Goal: Find specific page/section: Find specific page/section

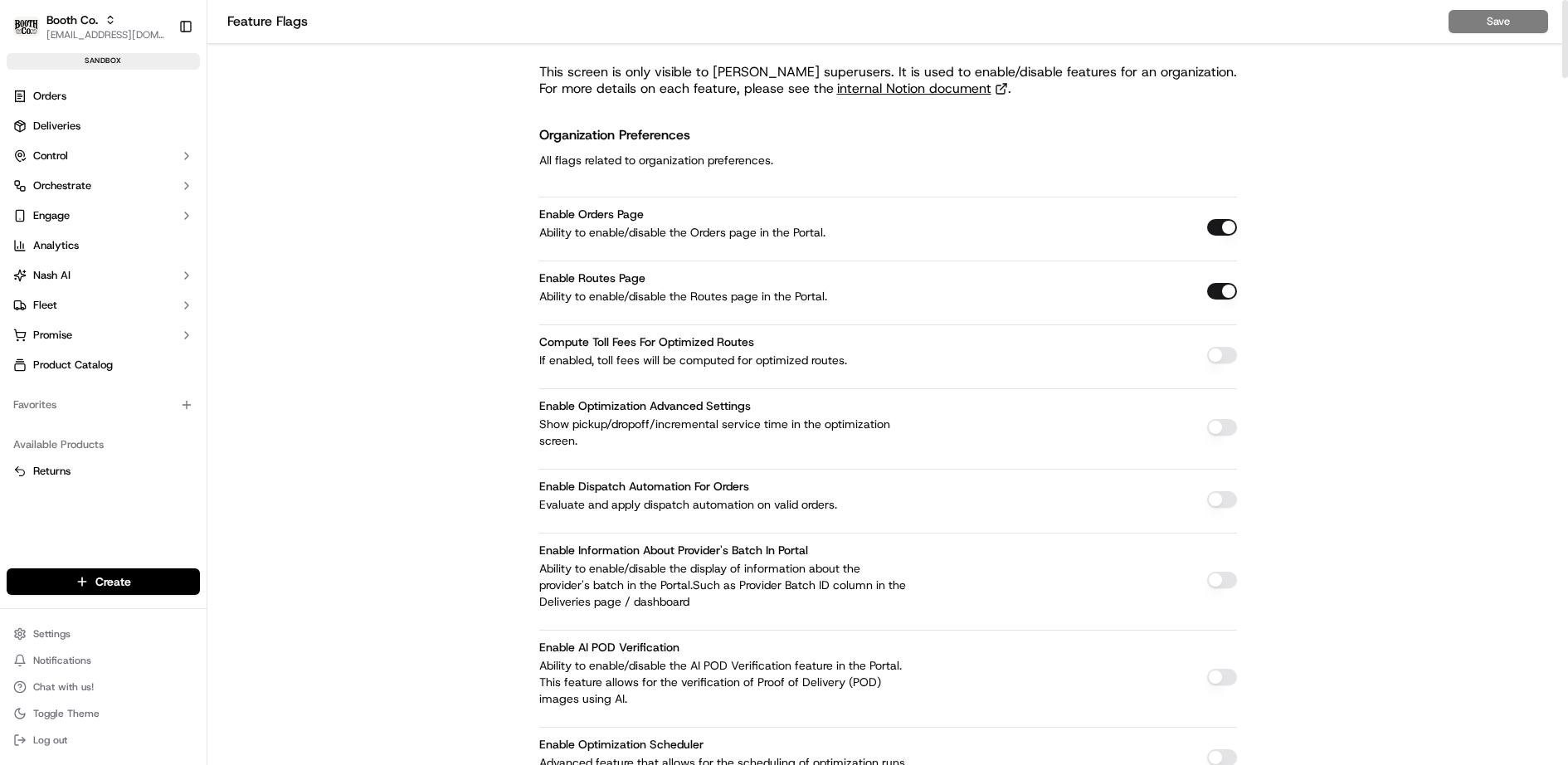
click at [553, 138] on h2 "Organization Preferences" at bounding box center [656, 135] width 234 height 24
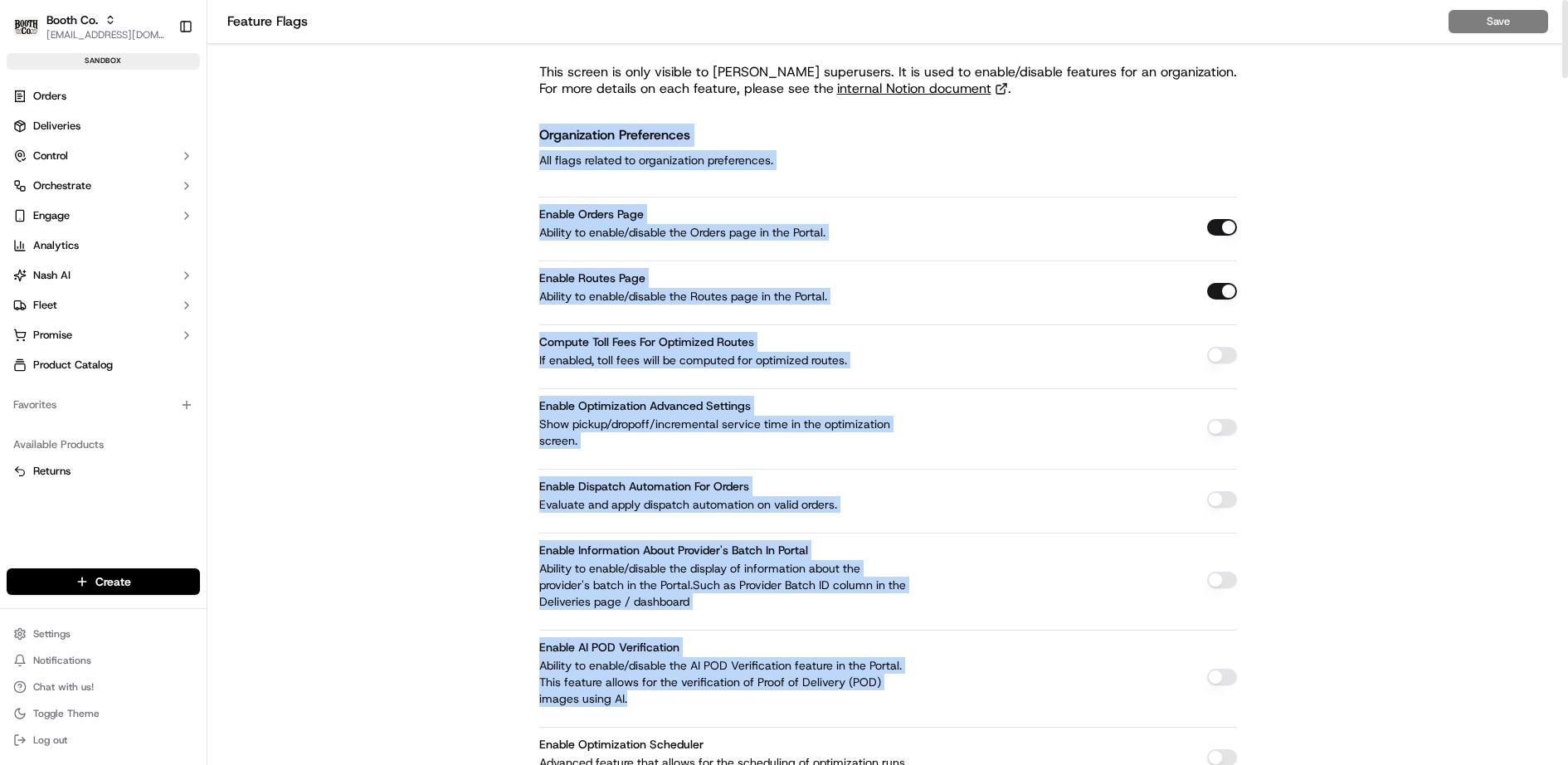
drag, startPoint x: 553, startPoint y: 138, endPoint x: 732, endPoint y: 692, distance: 582.2
copy div "Organization Preferences All flags related to organization preferences. Enable …"
click at [902, 85] on link "internal Notion document" at bounding box center [923, 89] width 171 height 17
click at [1116, 132] on div "Organization Preferences All flags related to organization preferences." at bounding box center [887, 146] width 698 height 46
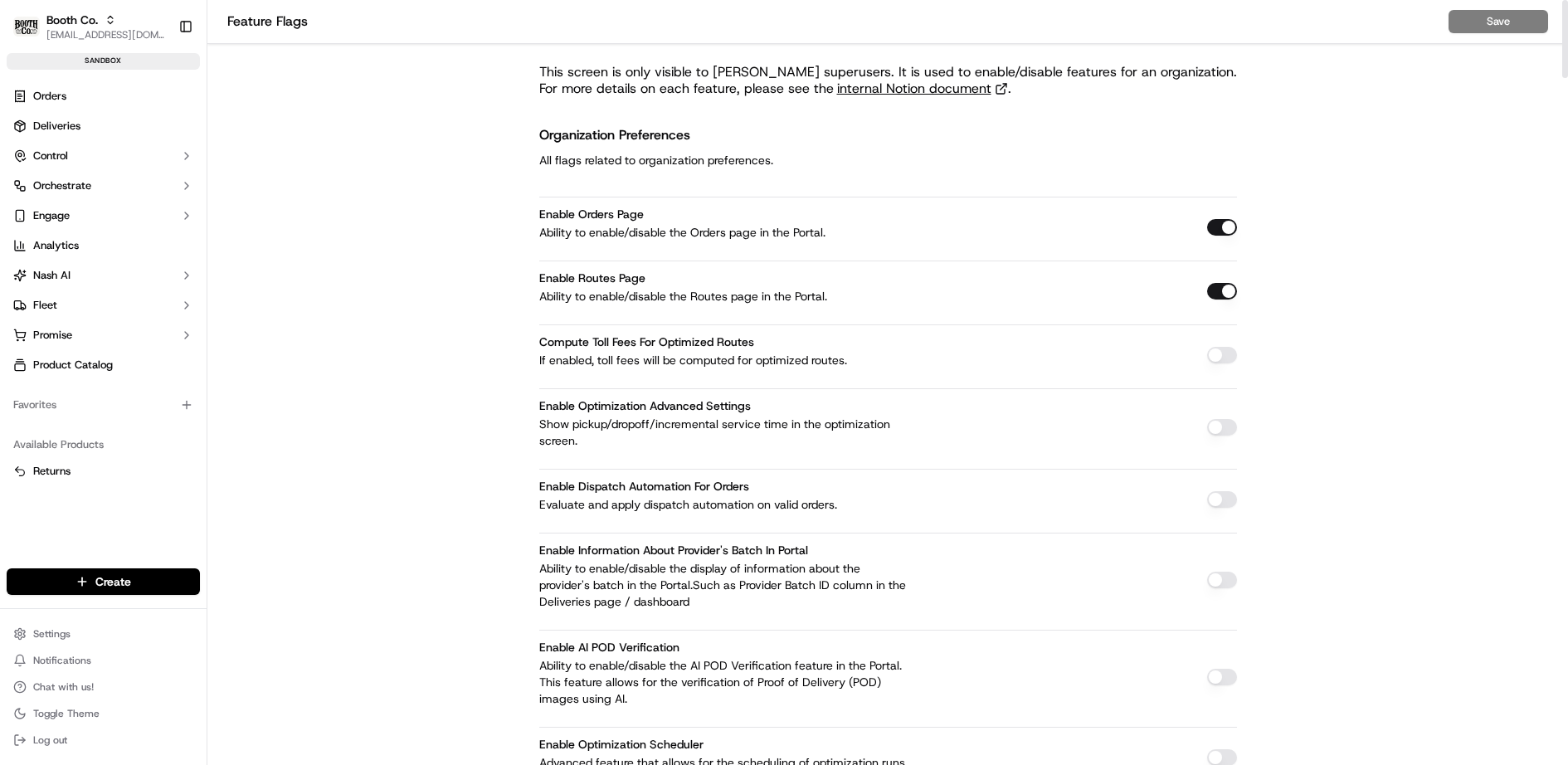
click at [564, 134] on h2 "Organization Preferences" at bounding box center [656, 135] width 234 height 24
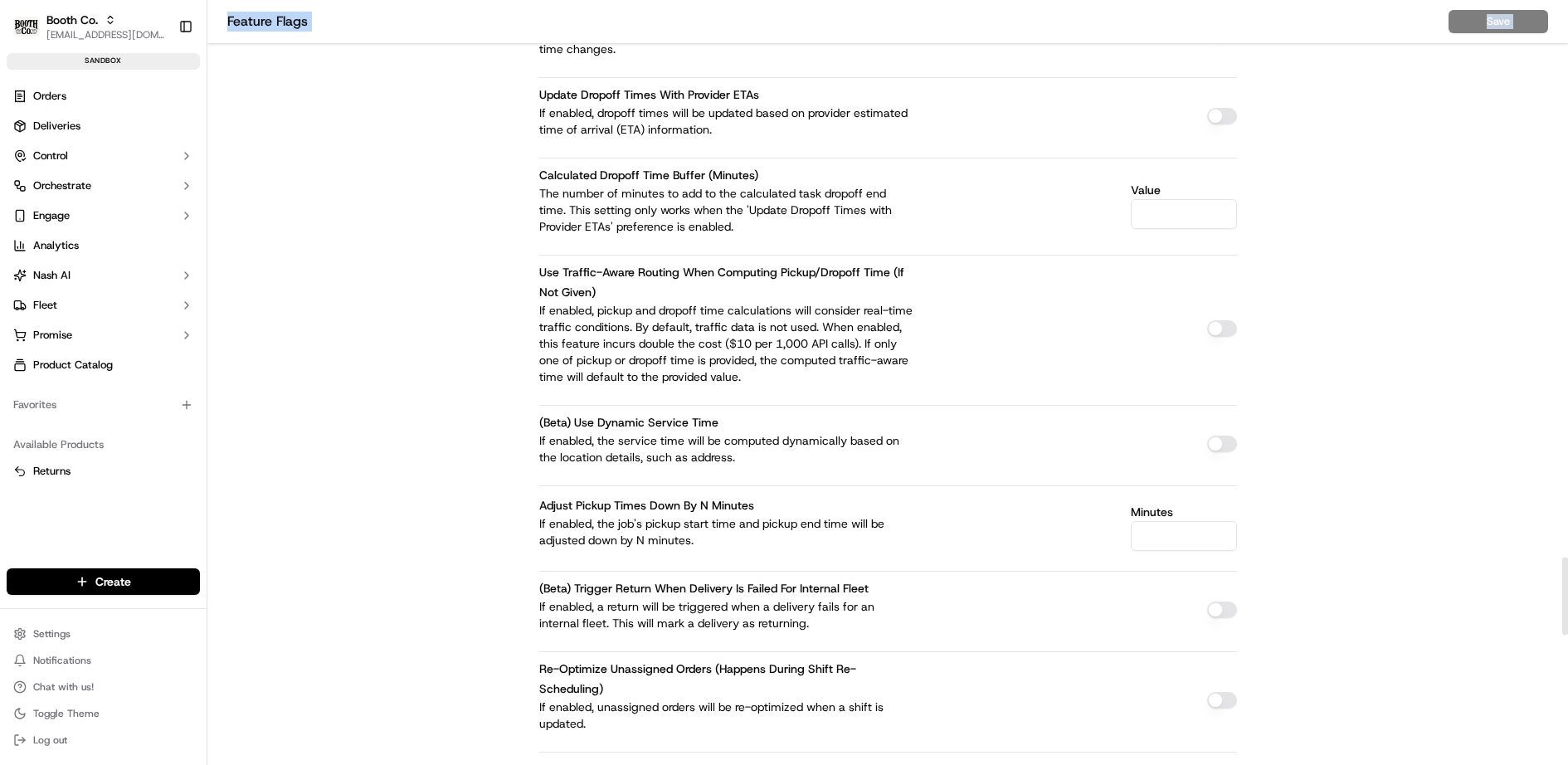
scroll to position [6761, 0]
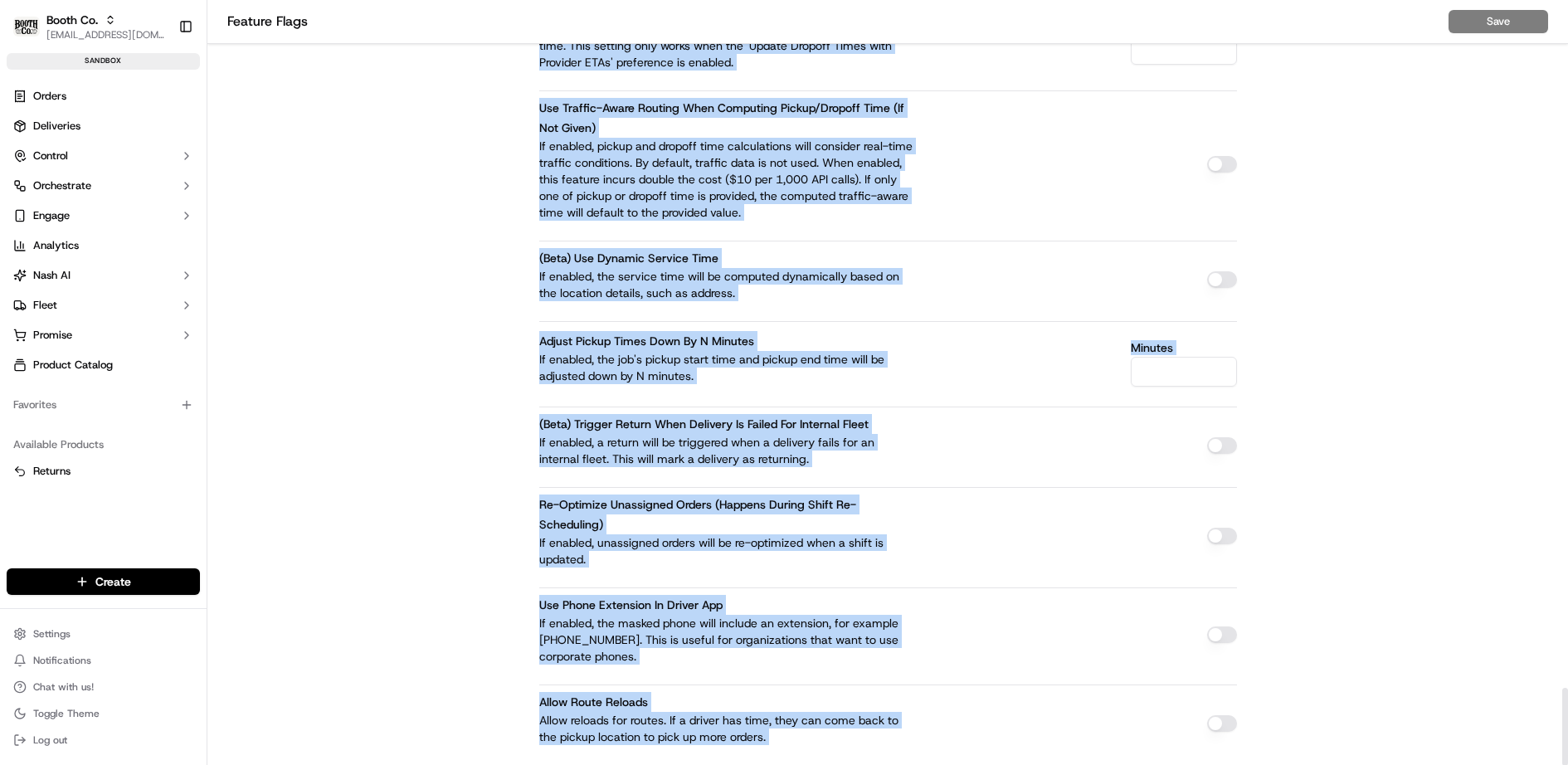
drag, startPoint x: 564, startPoint y: 134, endPoint x: 742, endPoint y: 743, distance: 634.5
copy div "Organization Preferences All flags related to organization preferences. Enable …"
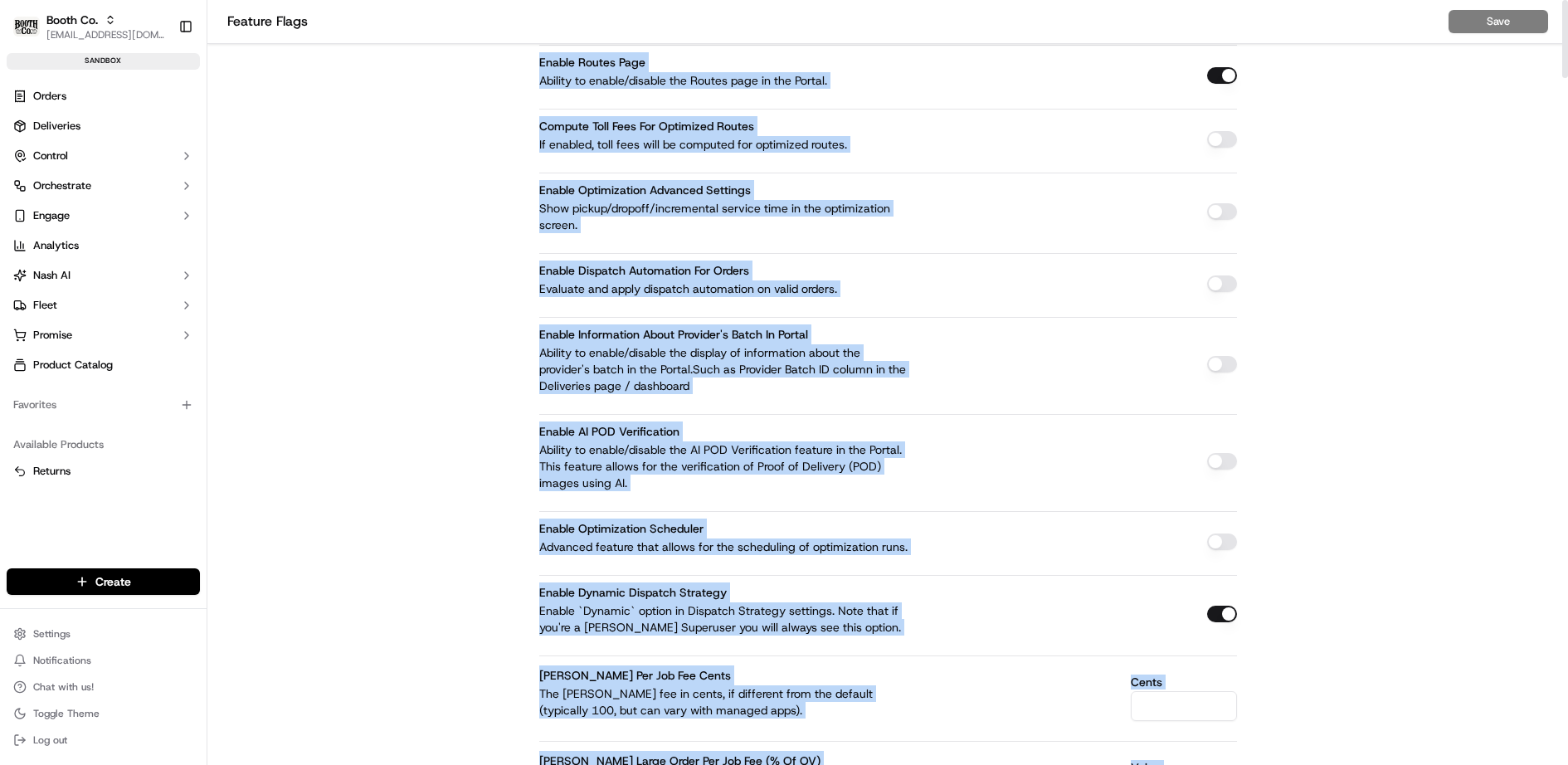
scroll to position [0, 0]
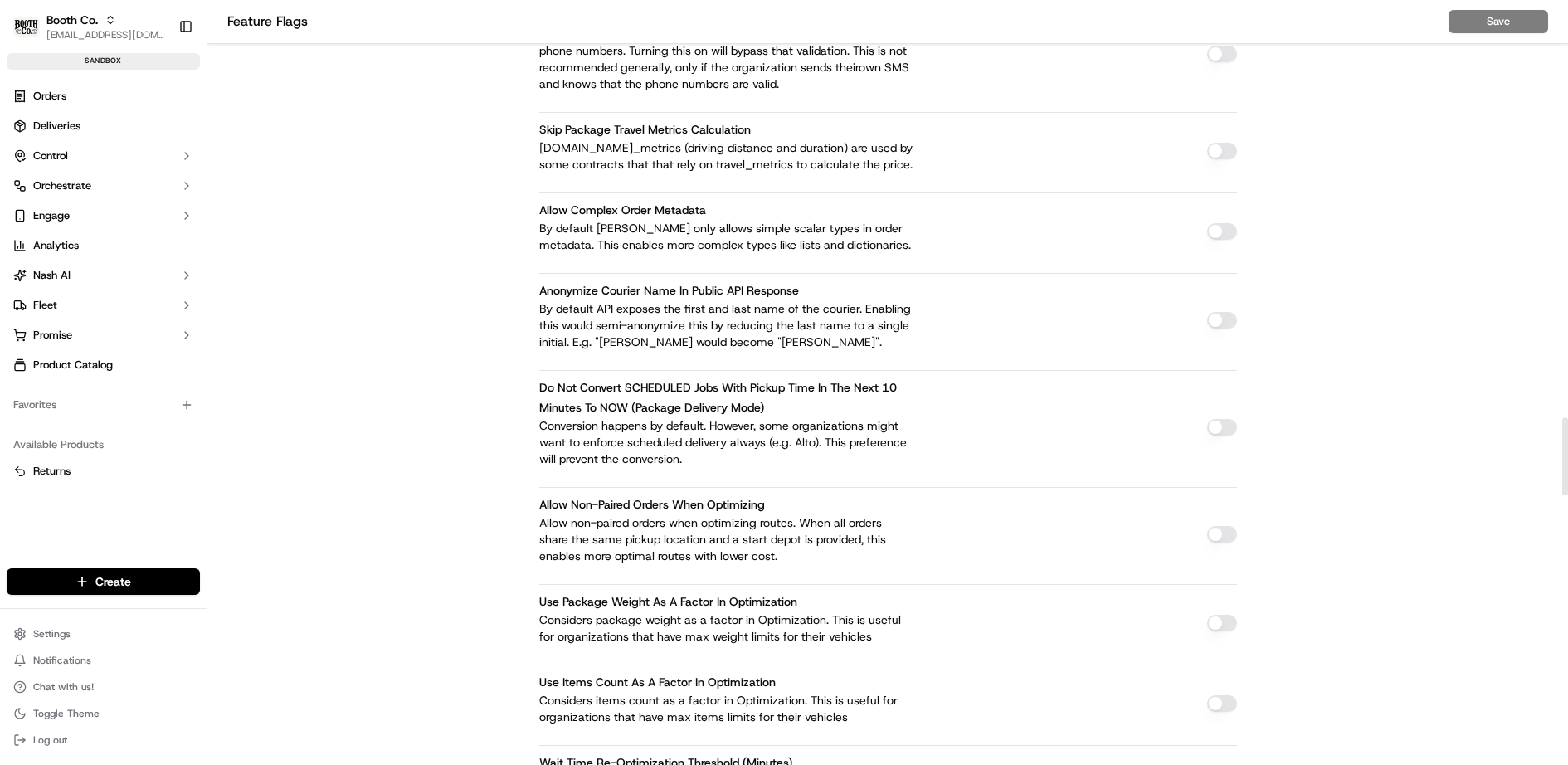
scroll to position [4137, 0]
